Goal: Find contact information: Find contact information

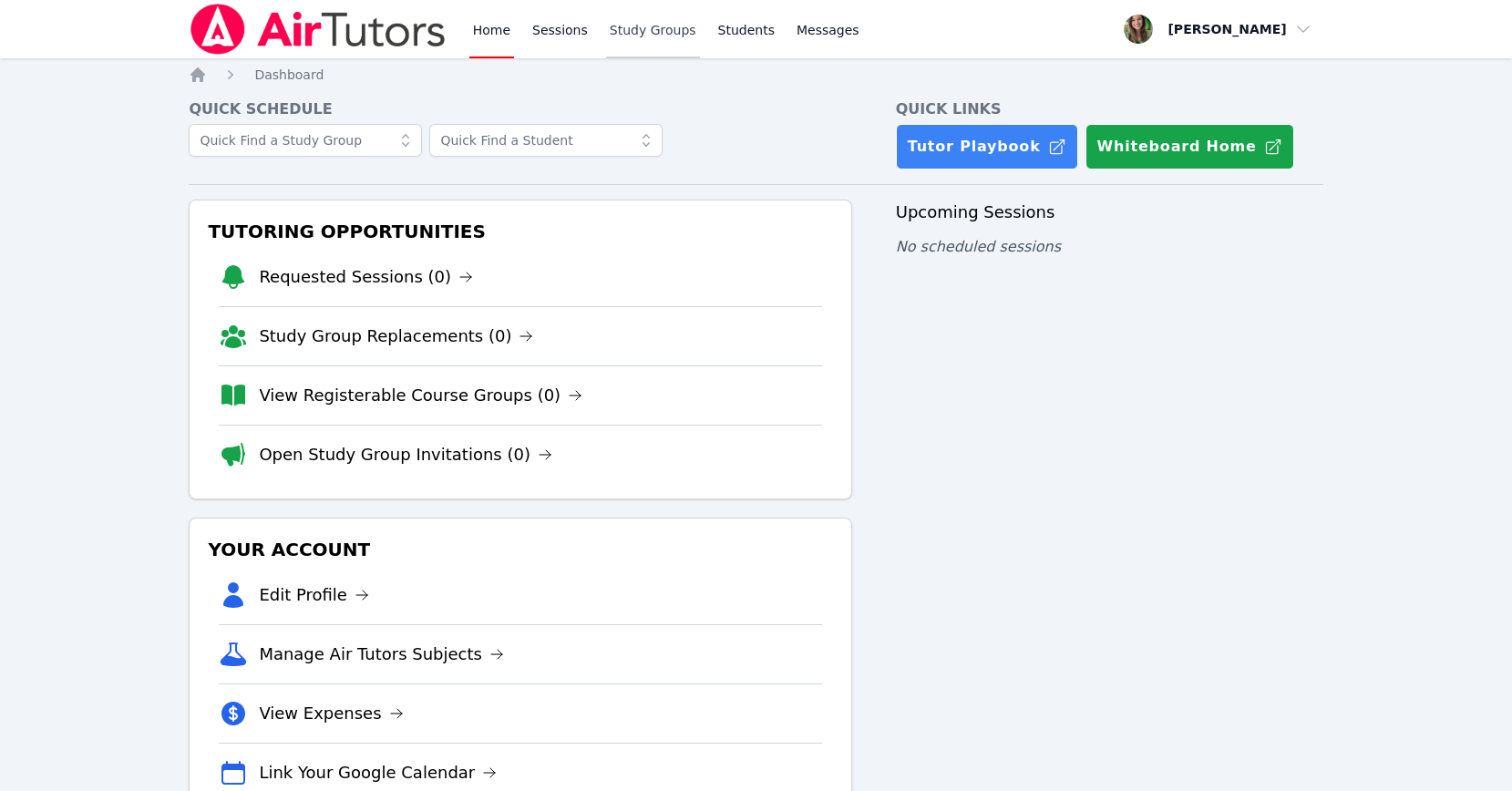
click at [630, 23] on link "Study Groups" at bounding box center [653, 29] width 94 height 59
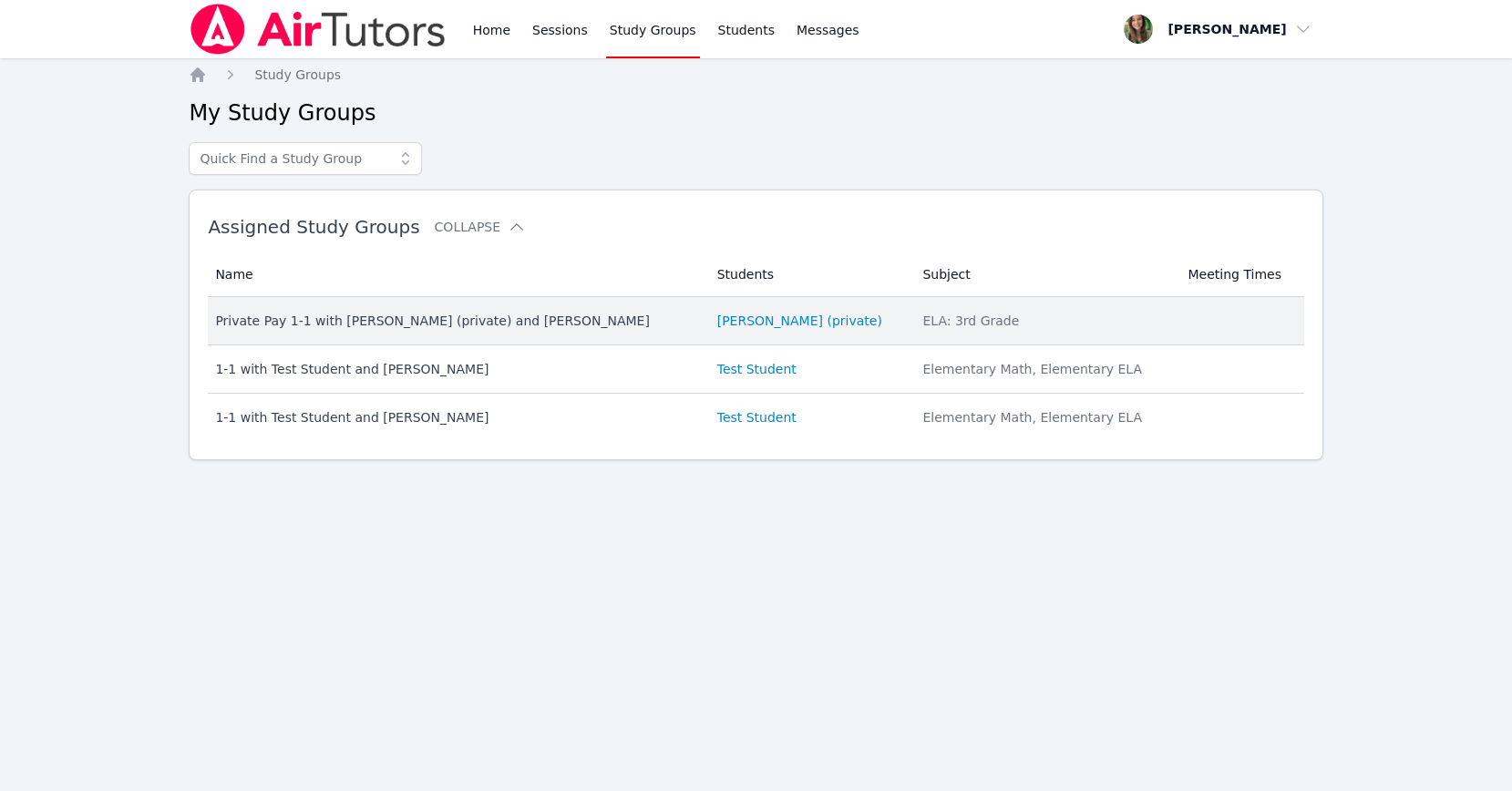
click at [723, 311] on td "Students [PERSON_NAME] (private)" at bounding box center [809, 321] width 206 height 49
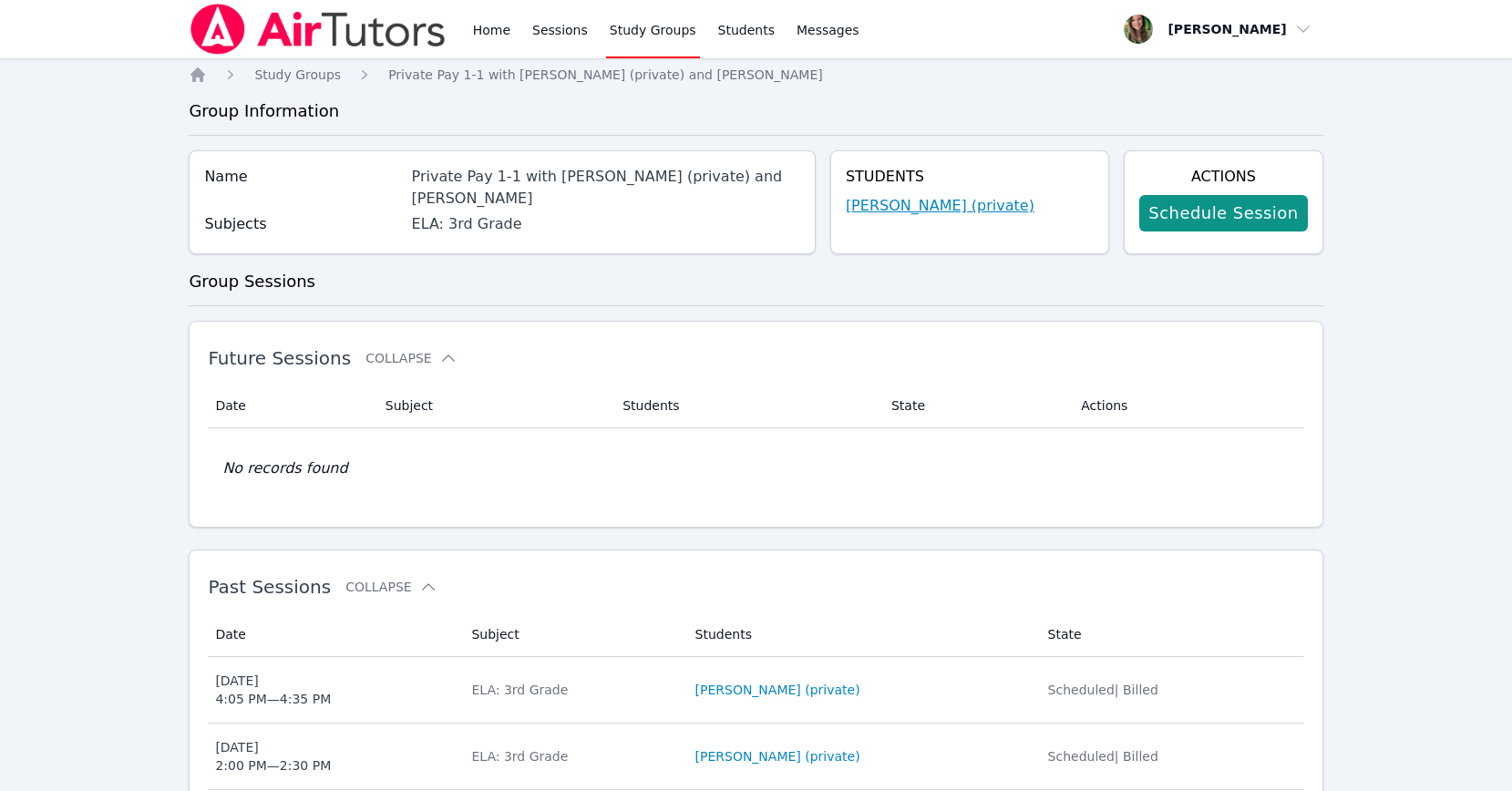
click at [885, 206] on link "[PERSON_NAME] (private)" at bounding box center [940, 206] width 189 height 22
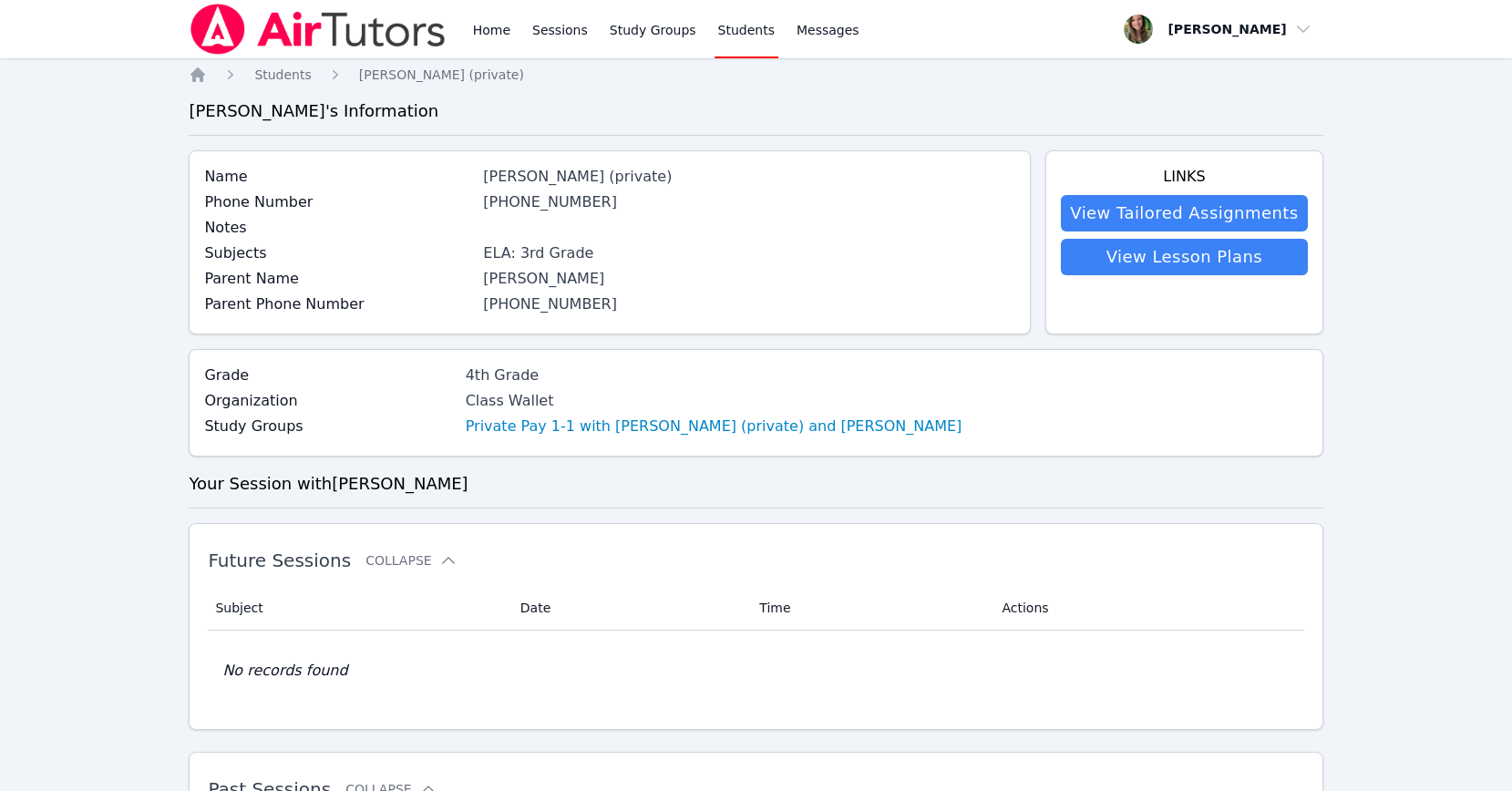
click at [529, 211] on div "[PHONE_NUMBER]" at bounding box center [750, 202] width 533 height 22
